Goal: Transaction & Acquisition: Purchase product/service

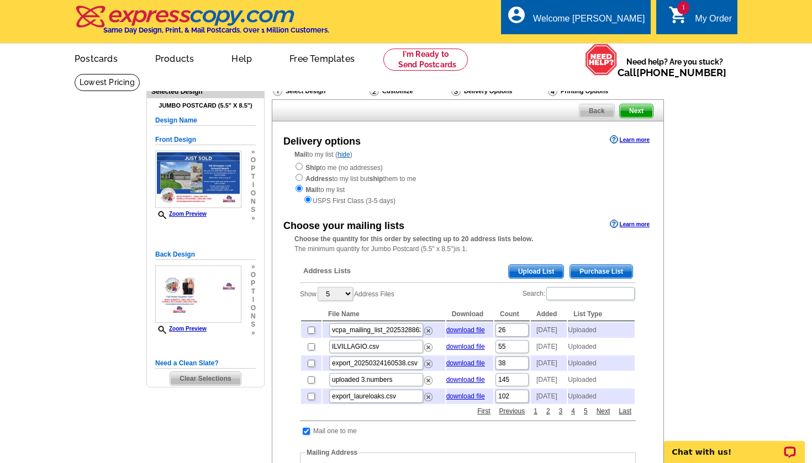
click at [540, 265] on span "Upload List" at bounding box center [536, 271] width 55 height 13
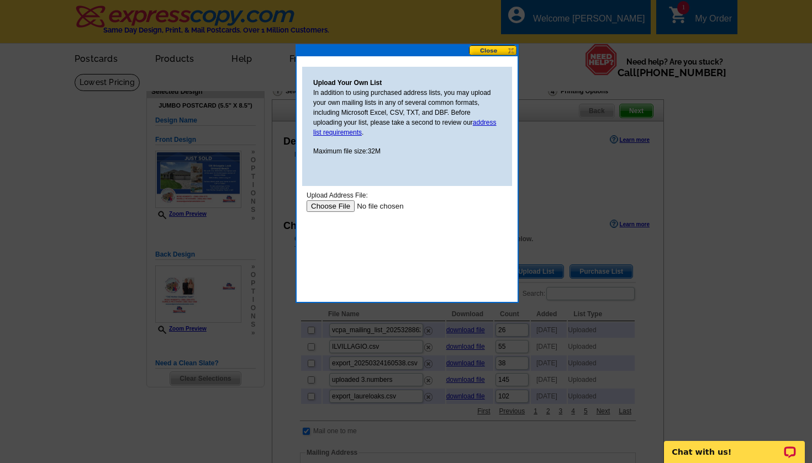
click at [335, 205] on input "file" at bounding box center [377, 206] width 140 height 12
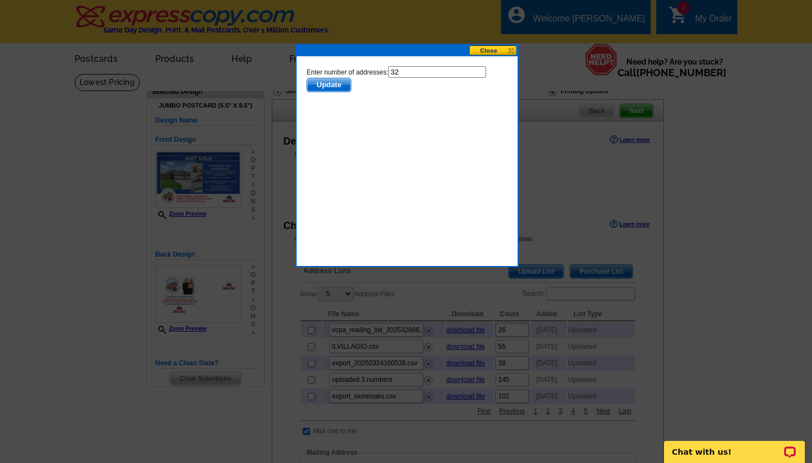
click at [331, 86] on span "Update" at bounding box center [329, 84] width 44 height 13
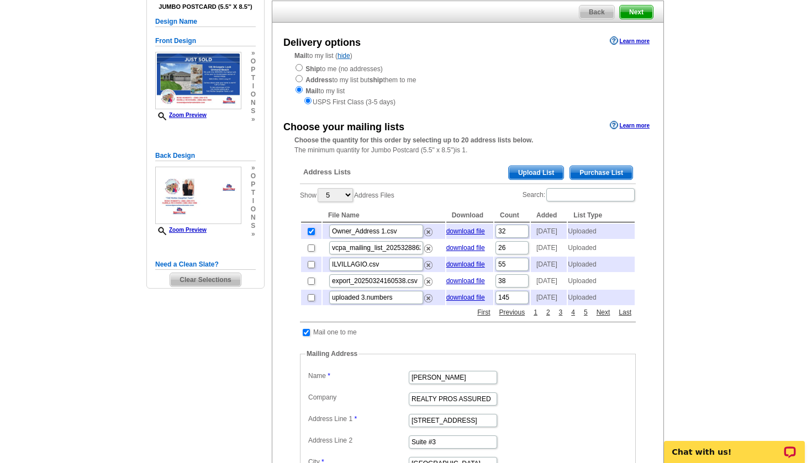
scroll to position [98, 0]
click at [522, 170] on span "Upload List" at bounding box center [536, 173] width 55 height 13
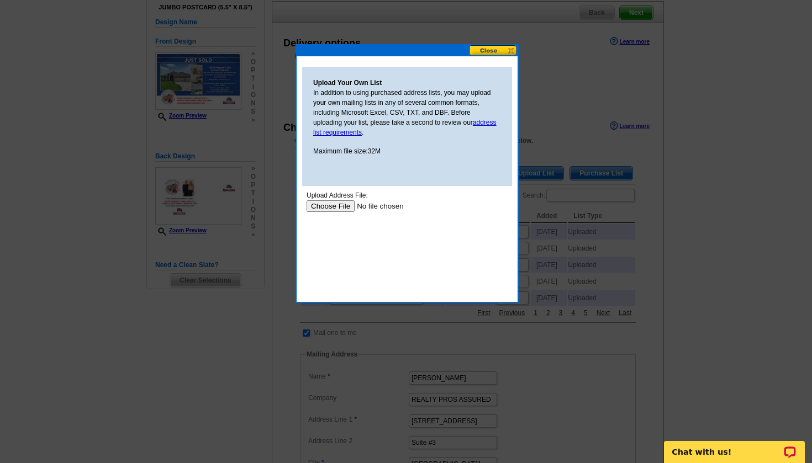
scroll to position [0, 0]
click at [326, 203] on input "file" at bounding box center [377, 206] width 140 height 12
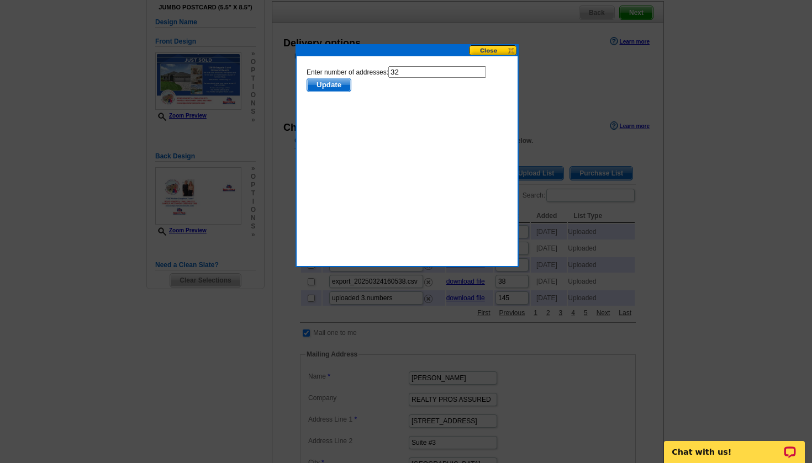
click at [324, 81] on span "Update" at bounding box center [329, 84] width 44 height 13
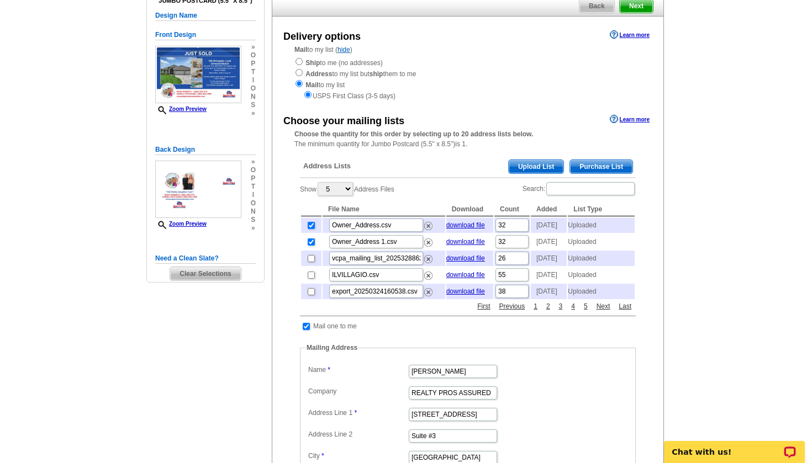
scroll to position [99, 0]
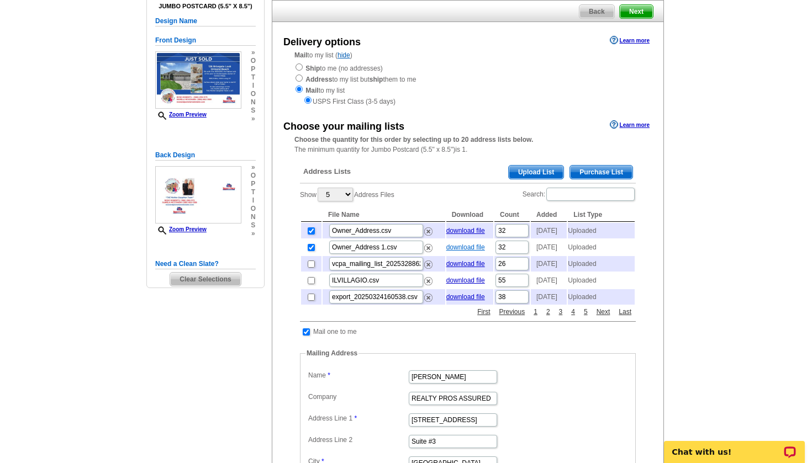
click at [474, 247] on link "download file" at bounding box center [465, 248] width 39 height 8
click at [429, 229] on img at bounding box center [428, 232] width 8 height 8
click at [430, 231] on img at bounding box center [428, 232] width 8 height 8
click at [547, 170] on span "Upload List" at bounding box center [536, 172] width 55 height 13
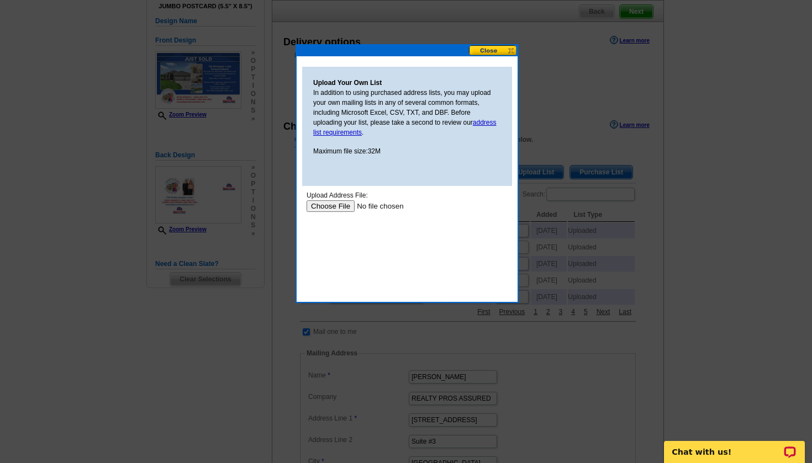
scroll to position [0, 0]
click at [342, 204] on input "file" at bounding box center [377, 206] width 140 height 12
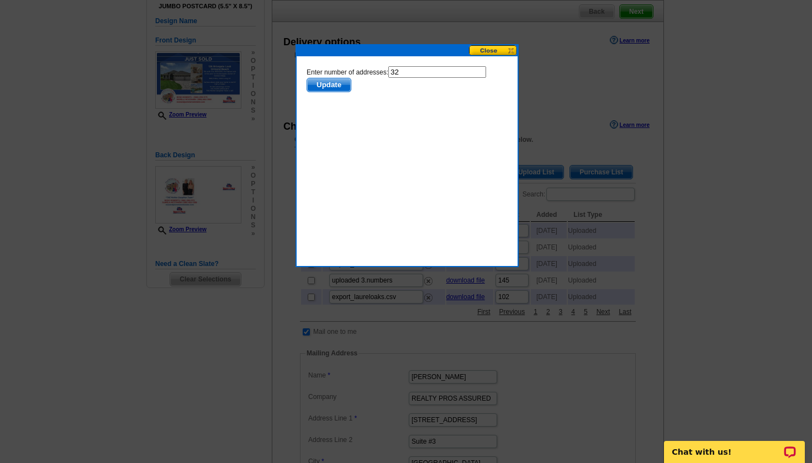
click at [334, 83] on span "Update" at bounding box center [329, 84] width 44 height 13
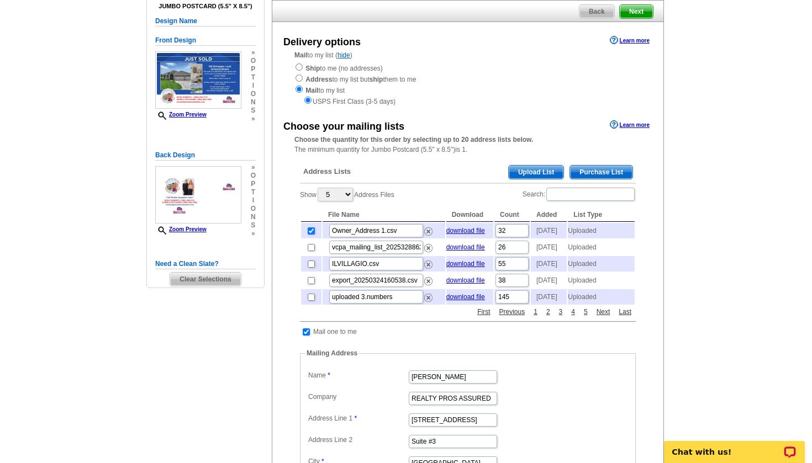
click at [523, 167] on span "Upload List" at bounding box center [536, 172] width 55 height 13
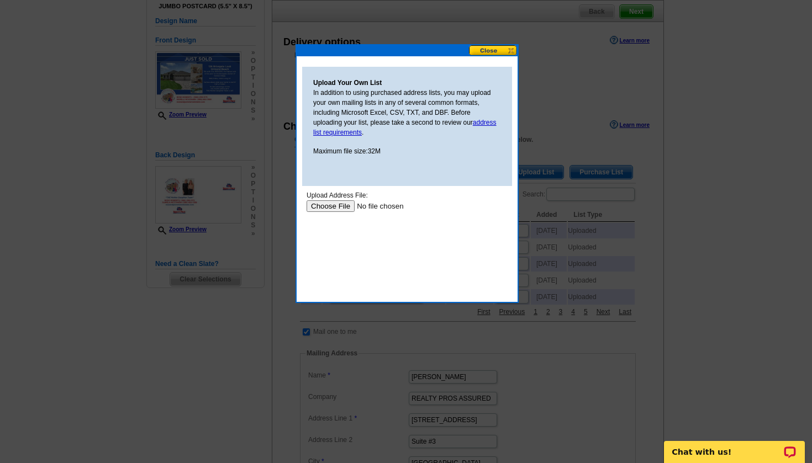
click at [324, 205] on input "file" at bounding box center [377, 206] width 140 height 12
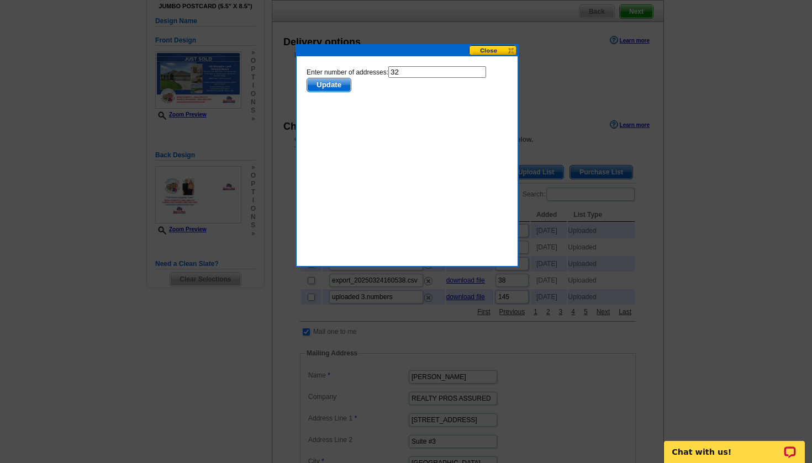
click at [323, 89] on span "Update" at bounding box center [329, 84] width 44 height 13
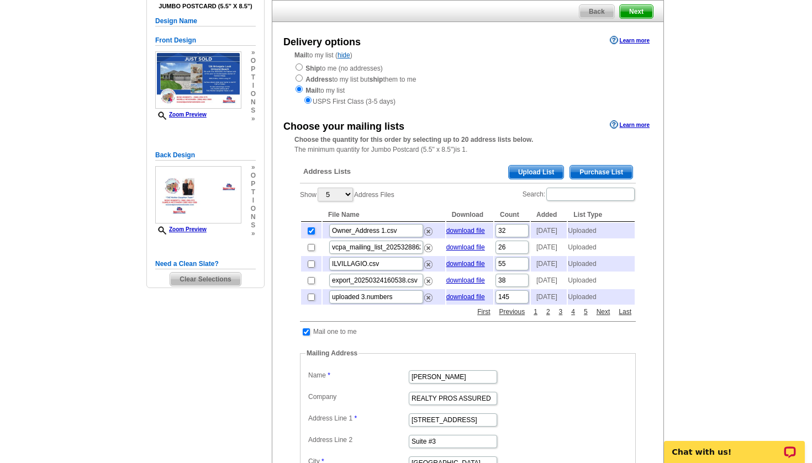
click at [321, 83] on div "Ship to me (no addresses) Address to my list but ship them to me Mail to my lis…" at bounding box center [467, 84] width 347 height 44
click at [312, 250] on input "checkbox" at bounding box center [311, 247] width 7 height 7
checkbox input "true"
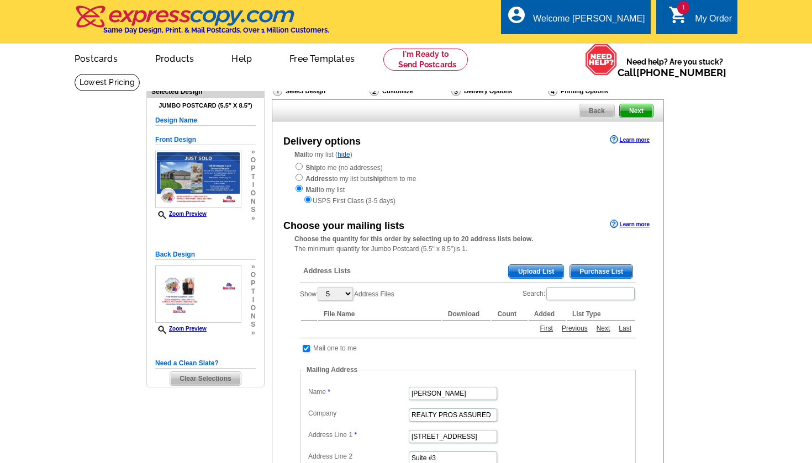
click at [310, 242] on div "Choose the quantity for this order by selecting up to 20 address lists below. T…" at bounding box center [467, 244] width 391 height 20
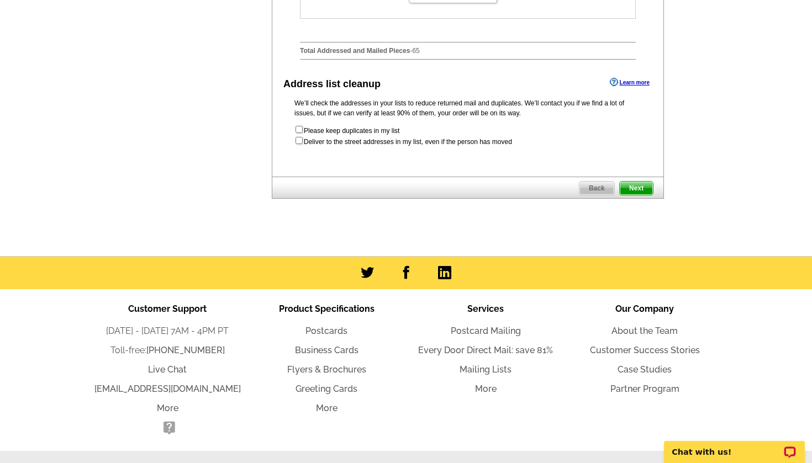
scroll to position [608, 0]
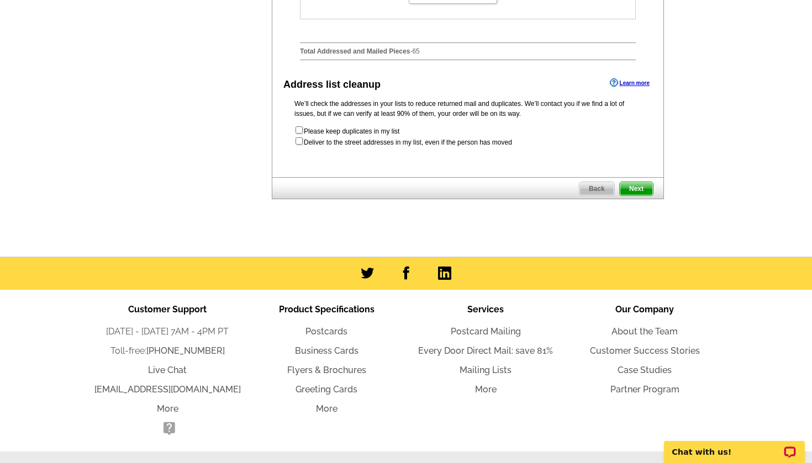
click at [300, 145] on input "checkbox" at bounding box center [298, 141] width 7 height 7
checkbox input "true"
radio input "true"
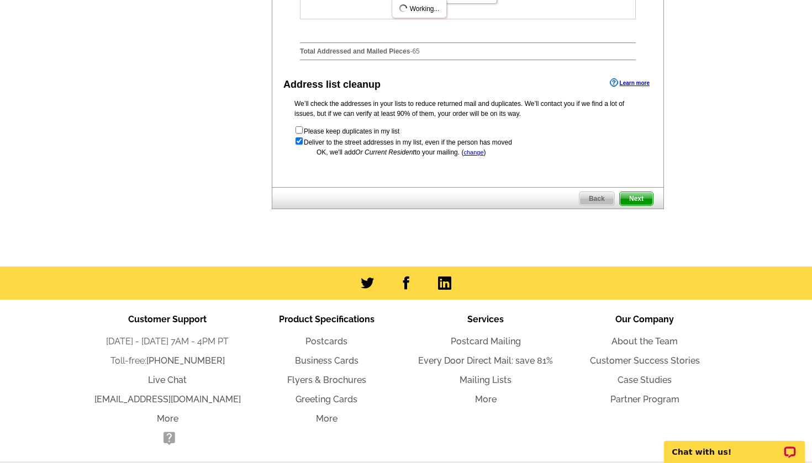
scroll to position [0, 0]
click at [643, 205] on span "Next" at bounding box center [636, 198] width 33 height 13
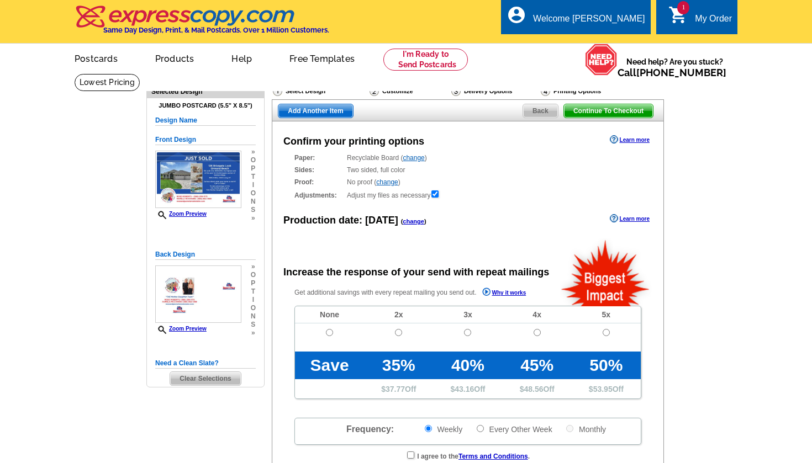
radio input "false"
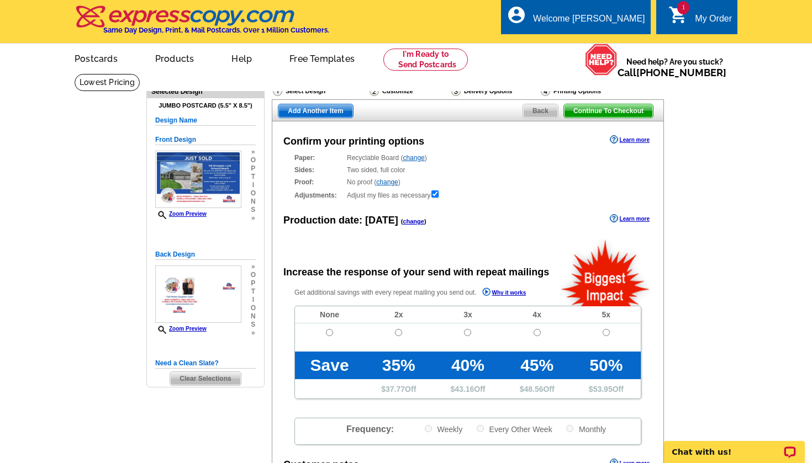
click at [330, 332] on input "radio" at bounding box center [329, 332] width 7 height 7
radio input "true"
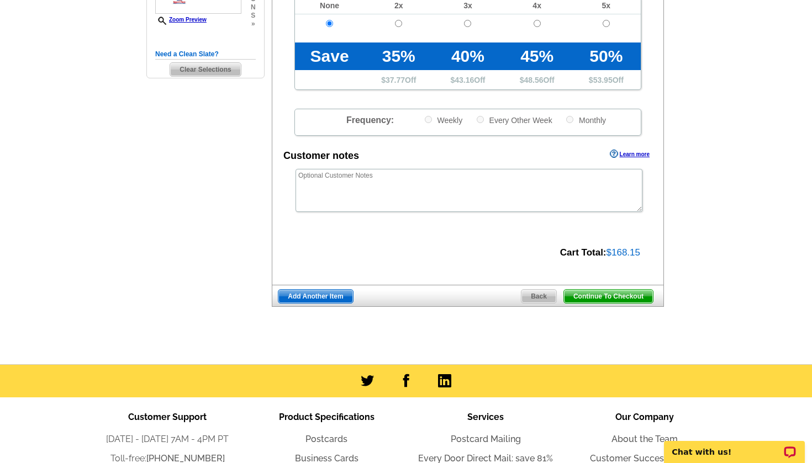
scroll to position [325, 0]
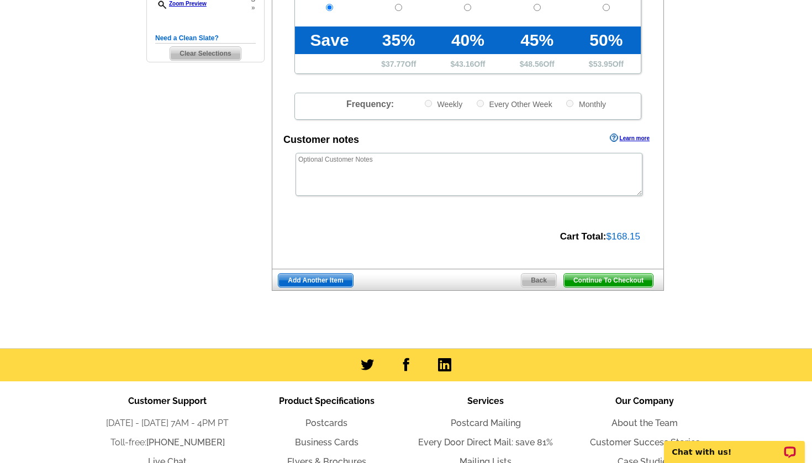
click at [605, 274] on span "Continue To Checkout" at bounding box center [608, 280] width 89 height 13
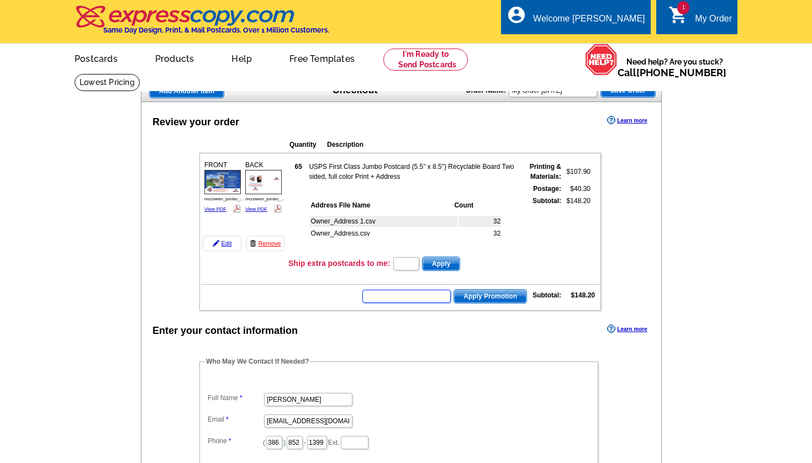
drag, startPoint x: 418, startPoint y: 296, endPoint x: 424, endPoint y: 293, distance: 7.2
click at [418, 296] on input "text" at bounding box center [406, 296] width 88 height 13
paste input "PMUSA50"
type input "PMUSA50"
click at [508, 290] on span "Apply Promotion" at bounding box center [490, 296] width 72 height 13
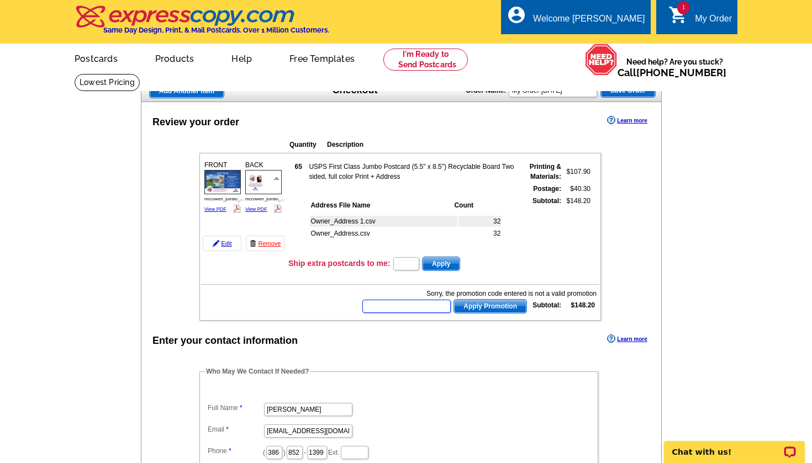
click at [383, 307] on input "text" at bounding box center [406, 306] width 88 height 13
paste input "ECHP11"
type input "ECHP11"
click at [487, 305] on span "Apply Promotion" at bounding box center [490, 306] width 72 height 13
click at [400, 304] on input "text" at bounding box center [406, 306] width 88 height 13
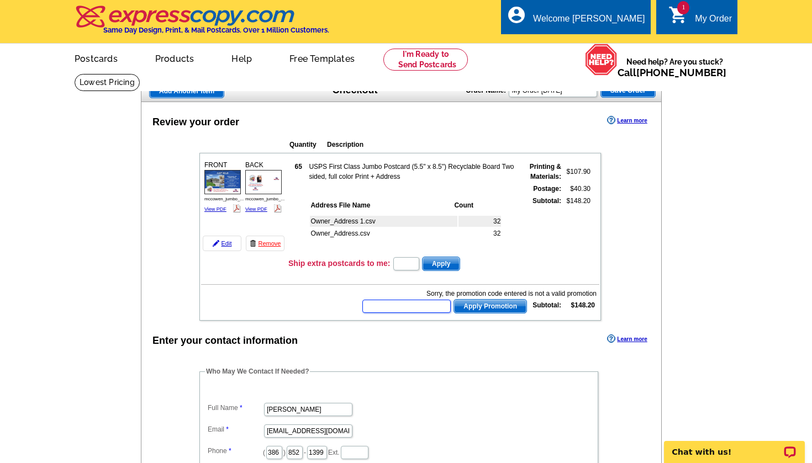
paste input "cj500410d"
type input "cj500410d"
click at [497, 303] on span "Apply Promotion" at bounding box center [490, 306] width 72 height 13
click at [408, 307] on input "text" at bounding box center [406, 306] width 88 height 13
paste input "PMUSA50"
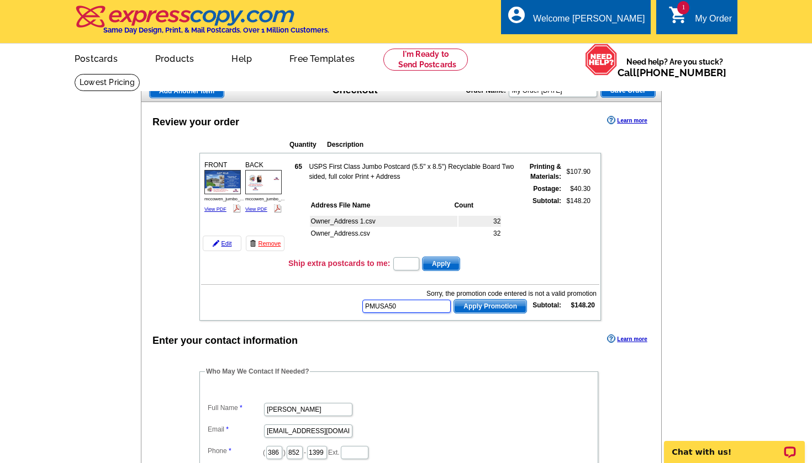
type input "PMUSA50"
click at [509, 302] on span "Apply Promotion" at bounding box center [490, 306] width 72 height 13
paste input "HURRY40"
type input "HURRY40"
click at [478, 302] on span "Apply Promotion" at bounding box center [490, 306] width 72 height 13
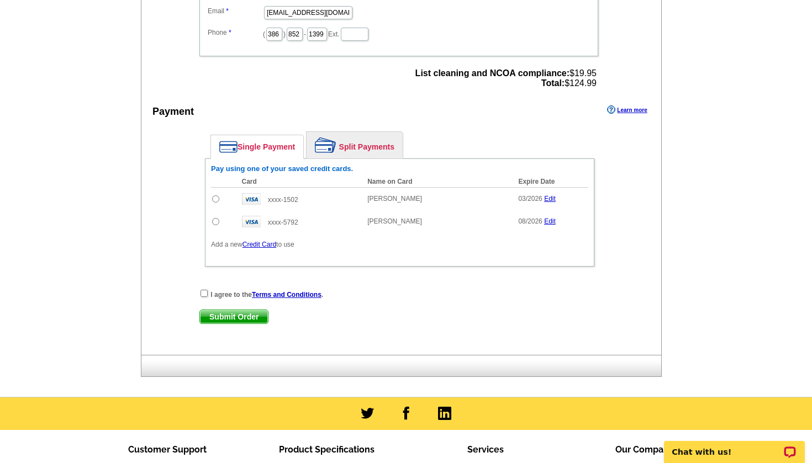
scroll to position [447, 0]
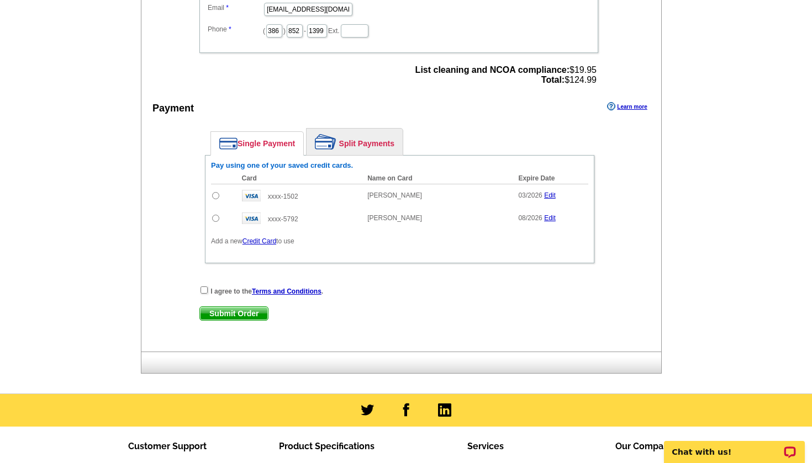
click at [215, 215] on input "radio" at bounding box center [215, 218] width 7 height 7
radio input "true"
click at [204, 288] on input "checkbox" at bounding box center [203, 290] width 7 height 7
checkbox input "true"
click at [218, 313] on span "Submit Order" at bounding box center [234, 313] width 68 height 13
